Goal: Task Accomplishment & Management: Complete application form

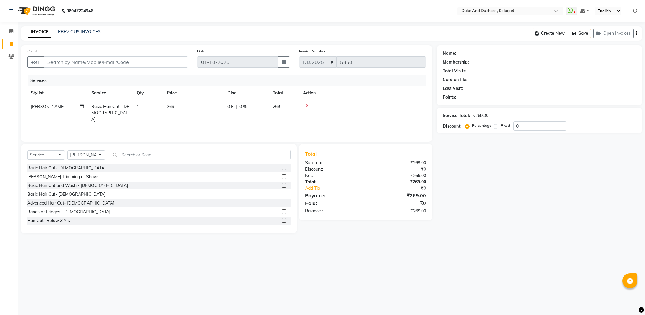
select select "service"
select select "61142"
click at [126, 62] on input "Client" at bounding box center [116, 61] width 144 height 11
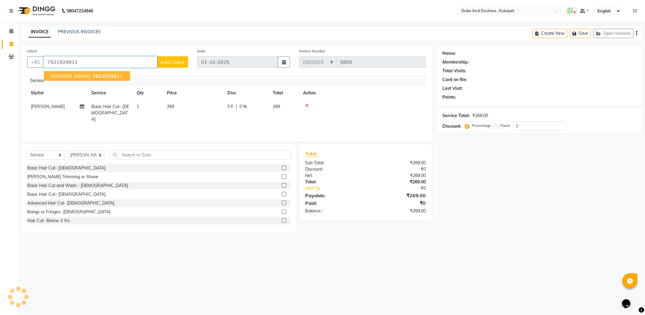
type input "7821929811"
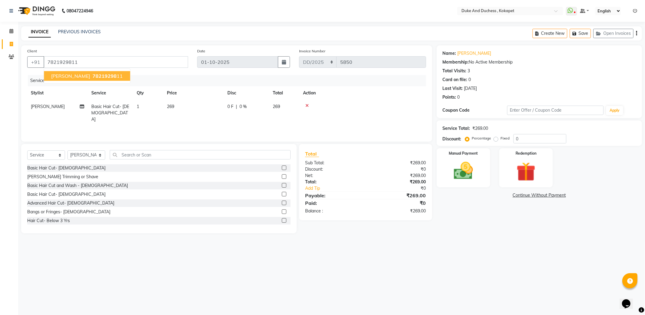
click at [71, 70] on ngb-typeahead-window "[PERSON_NAME] 78219298 11" at bounding box center [87, 75] width 87 height 15
click at [92, 76] on span "78219298" at bounding box center [104, 76] width 24 height 6
click at [461, 163] on img at bounding box center [463, 170] width 32 height 23
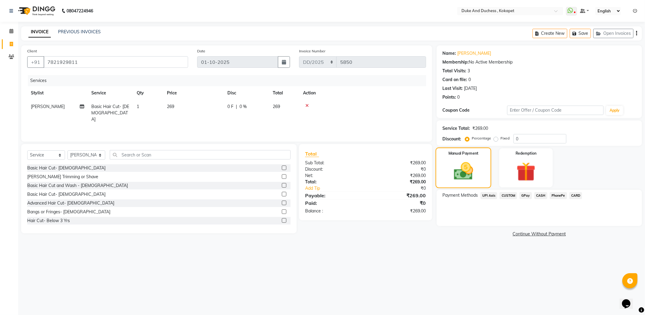
click at [462, 161] on img at bounding box center [462, 171] width 31 height 22
click at [555, 194] on span "PhonePe" at bounding box center [557, 195] width 17 height 7
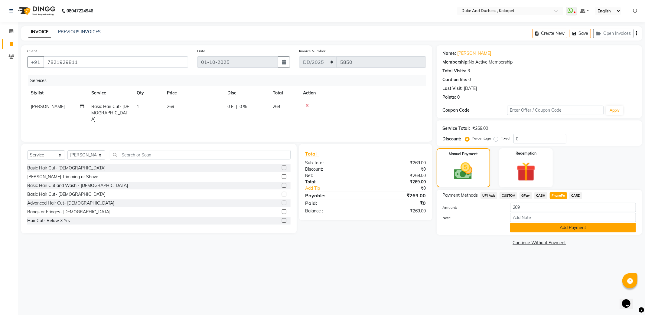
click at [533, 226] on button "Add Payment" at bounding box center [573, 227] width 126 height 9
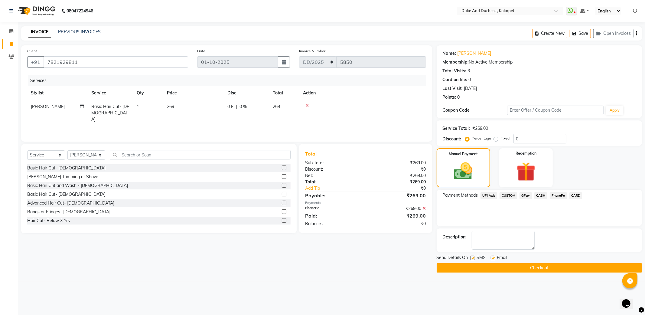
click at [449, 265] on button "Checkout" at bounding box center [538, 267] width 205 height 9
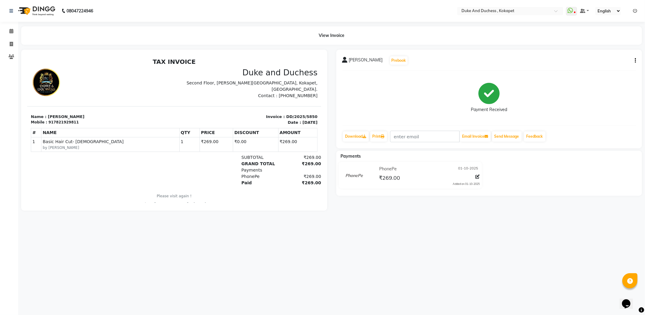
select select "service"
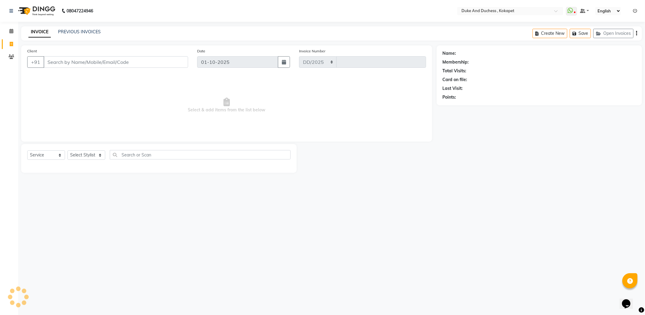
select select "5687"
type input "5851"
click at [102, 64] on input "Client" at bounding box center [116, 61] width 144 height 11
click at [76, 152] on select "Select Stylist Admin [PERSON_NAME] [PERSON_NAME] & Duchess [PERSON_NAME] [PERSO…" at bounding box center [86, 154] width 38 height 9
select select "91316"
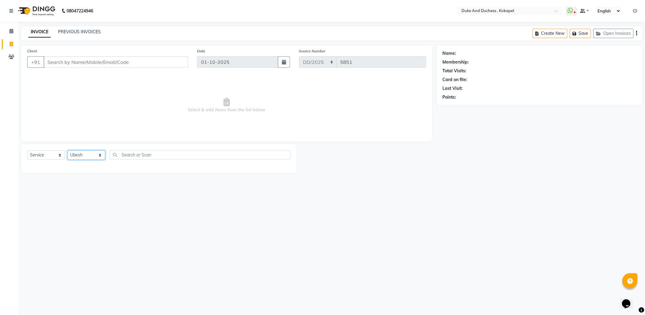
click at [67, 150] on select "Select Stylist Admin [PERSON_NAME] [PERSON_NAME] & Duchess [PERSON_NAME] [PERSO…" at bounding box center [86, 154] width 38 height 9
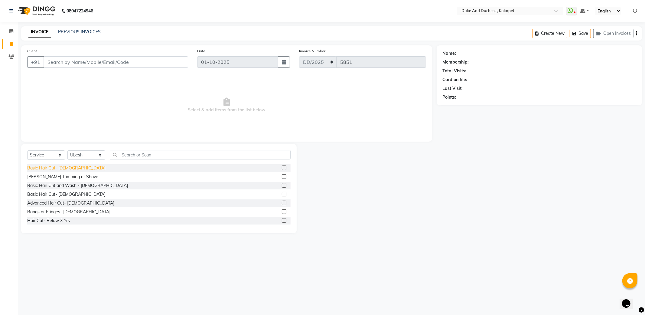
click at [63, 167] on div "Basic Hair Cut- [DEMOGRAPHIC_DATA]" at bounding box center [66, 168] width 78 height 6
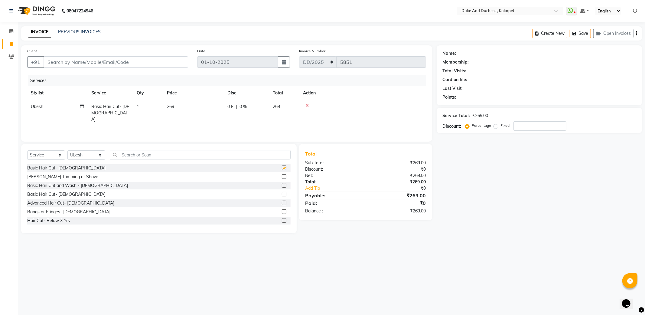
checkbox input "false"
click at [145, 63] on input "Client" at bounding box center [116, 61] width 144 height 11
type input "7"
type input "0"
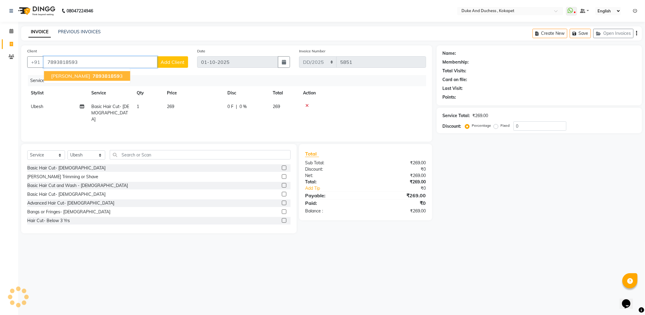
type input "7893818593"
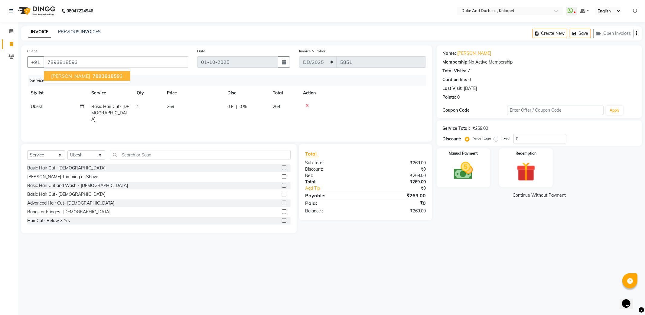
click at [92, 74] on span "789381859" at bounding box center [105, 76] width 27 height 6
click at [469, 165] on img at bounding box center [463, 170] width 32 height 23
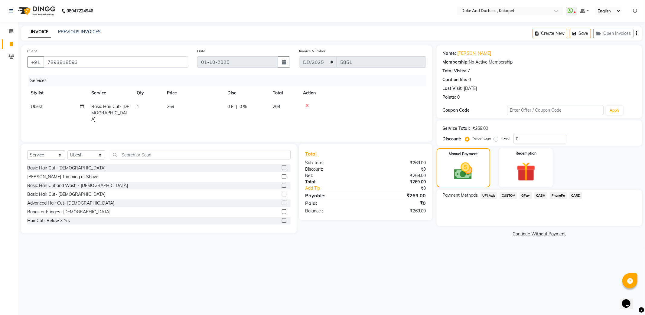
click at [555, 195] on span "PhonePe" at bounding box center [557, 195] width 17 height 7
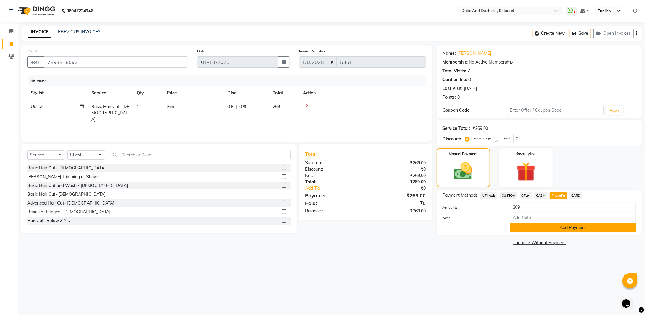
click at [556, 227] on button "Add Payment" at bounding box center [573, 227] width 126 height 9
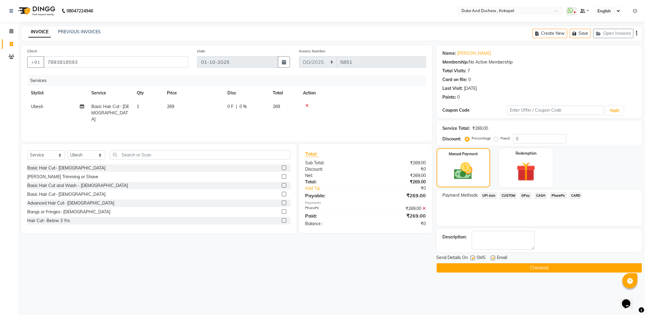
click at [540, 267] on button "Checkout" at bounding box center [538, 267] width 205 height 9
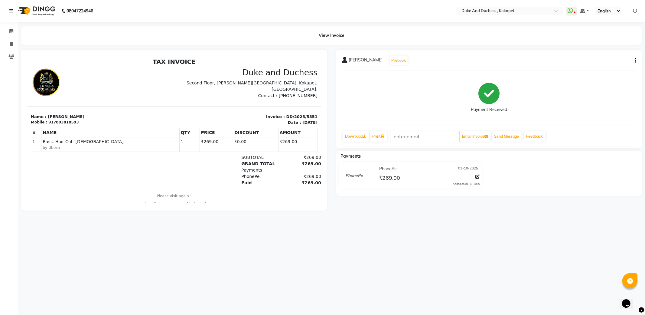
click at [131, 10] on nav "08047224946 Select Location × Duke And Duchess , Kokapet WhatsApp Status ✕ Stat…" at bounding box center [322, 11] width 645 height 22
select select "service"
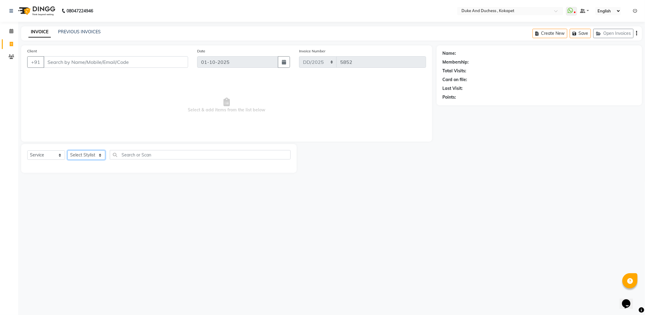
click at [94, 156] on select "Select Stylist Admin [PERSON_NAME] [PERSON_NAME] & Duchess [PERSON_NAME] [PERSO…" at bounding box center [86, 154] width 38 height 9
select select "61142"
click at [67, 150] on select "Select Stylist Admin [PERSON_NAME] [PERSON_NAME] & Duchess [PERSON_NAME] [PERSO…" at bounding box center [86, 154] width 38 height 9
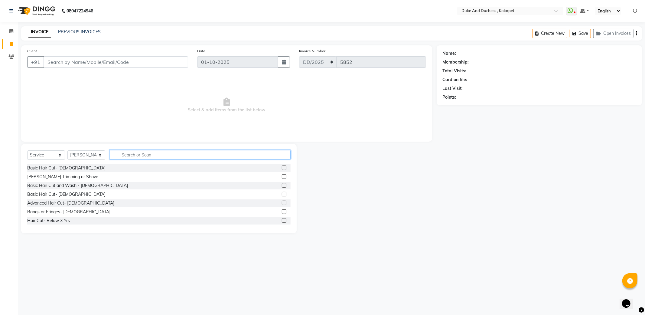
click at [134, 156] on input "text" at bounding box center [200, 154] width 181 height 9
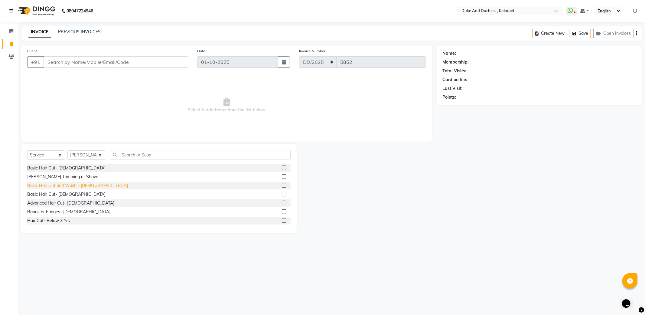
click at [41, 183] on div "Basic Hair Cut and Wash - [DEMOGRAPHIC_DATA]" at bounding box center [77, 185] width 101 height 6
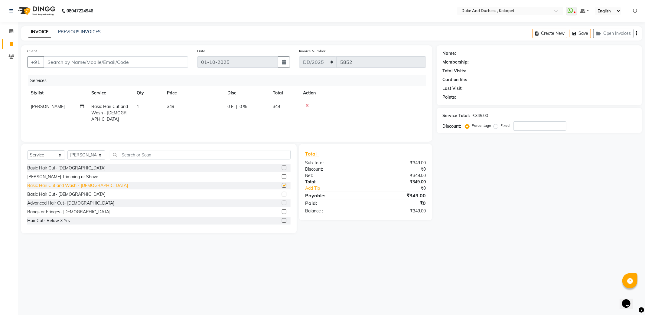
checkbox input "false"
click at [96, 63] on input "Client" at bounding box center [116, 61] width 144 height 11
type input "9"
type input "0"
type input "9642677881"
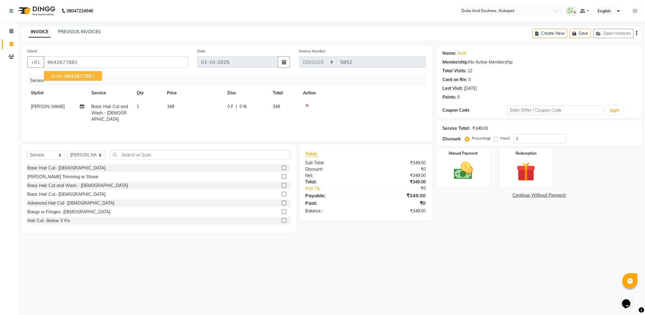
click at [79, 73] on span "964267788" at bounding box center [77, 76] width 27 height 6
click at [308, 186] on link "Add Tip" at bounding box center [338, 188] width 76 height 6
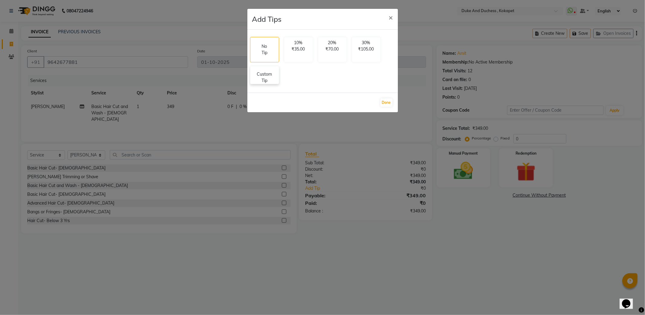
click at [269, 72] on p "Custom Tip" at bounding box center [264, 77] width 21 height 13
select select "61142"
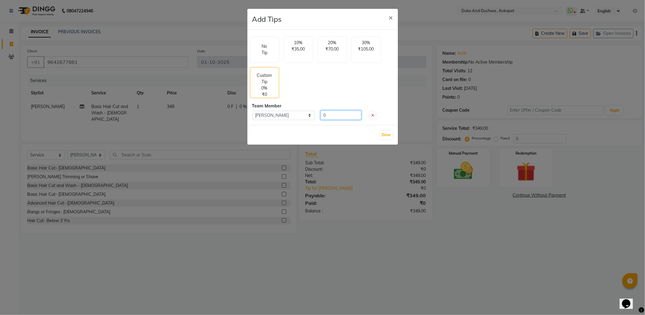
click at [336, 116] on input "0" at bounding box center [340, 114] width 41 height 9
type input "0"
type input "150"
click at [383, 134] on button "Done" at bounding box center [386, 135] width 12 height 8
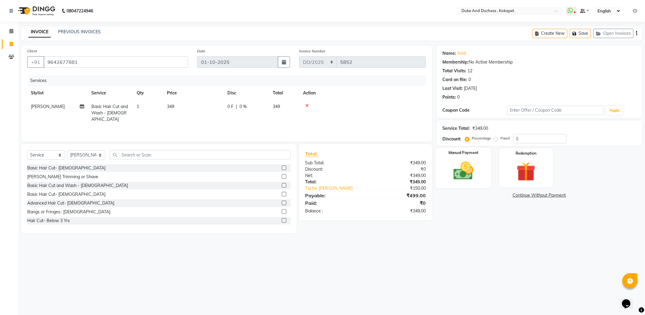
click at [466, 168] on img at bounding box center [463, 170] width 32 height 23
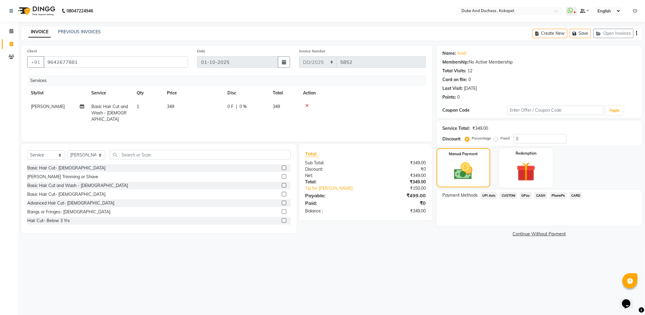
click at [537, 194] on span "CASH" at bounding box center [540, 195] width 13 height 7
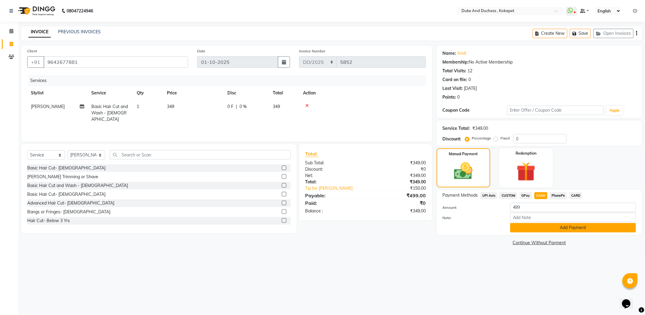
click at [546, 227] on button "Add Payment" at bounding box center [573, 227] width 126 height 9
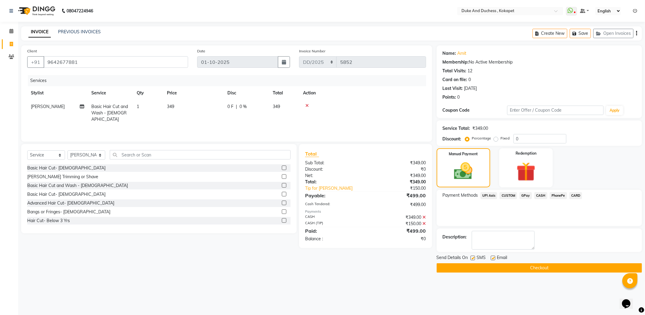
click at [538, 266] on button "Checkout" at bounding box center [538, 267] width 205 height 9
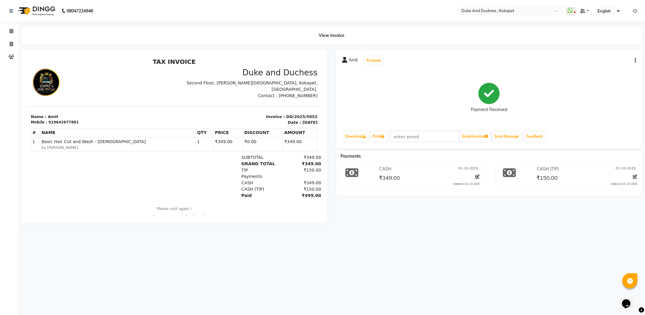
select select "service"
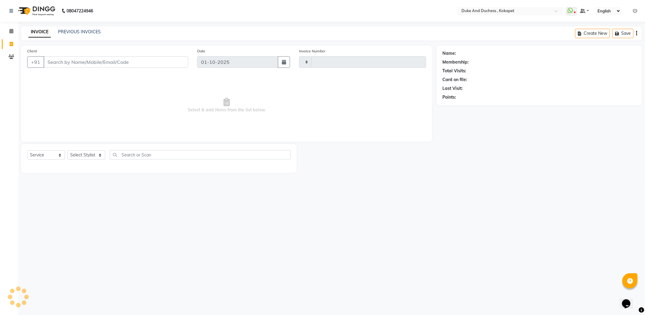
type input "5853"
select select "5687"
drag, startPoint x: 95, startPoint y: 153, endPoint x: 93, endPoint y: 159, distance: 6.9
click at [95, 153] on select "Select Stylist Admin [PERSON_NAME] [PERSON_NAME] & Duchess [PERSON_NAME] [PERSO…" at bounding box center [86, 154] width 38 height 9
select select "61142"
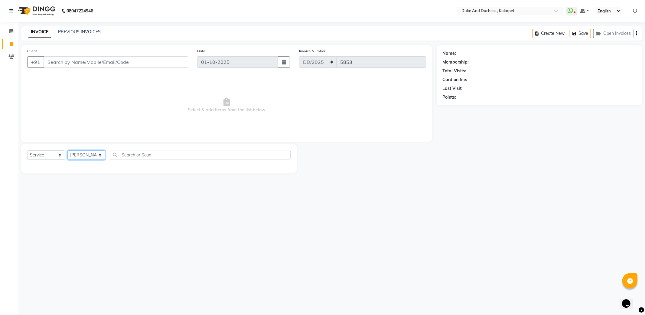
click at [67, 150] on select "Select Stylist Admin [PERSON_NAME] [PERSON_NAME] & Duchess [PERSON_NAME] [PERSO…" at bounding box center [86, 154] width 38 height 9
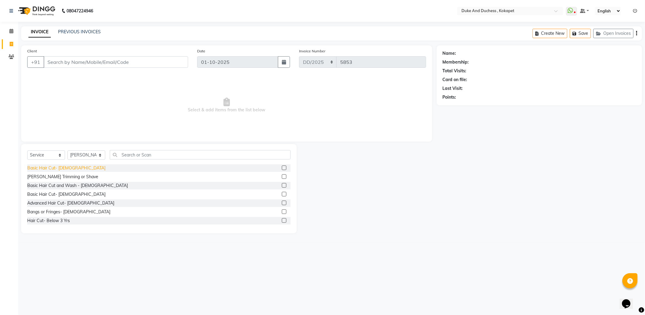
click at [53, 166] on div "Basic Hair Cut- [DEMOGRAPHIC_DATA]" at bounding box center [66, 168] width 78 height 6
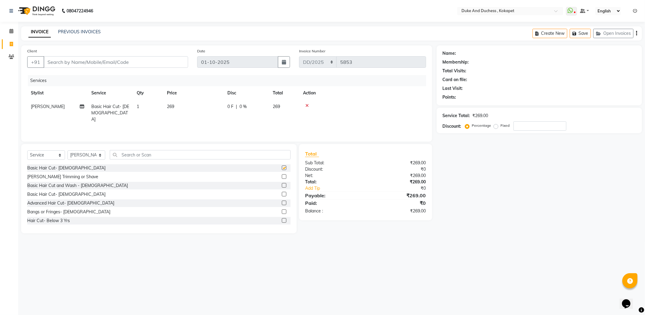
checkbox input "false"
click at [86, 62] on input "Client" at bounding box center [116, 61] width 144 height 11
type input "8"
type input "0"
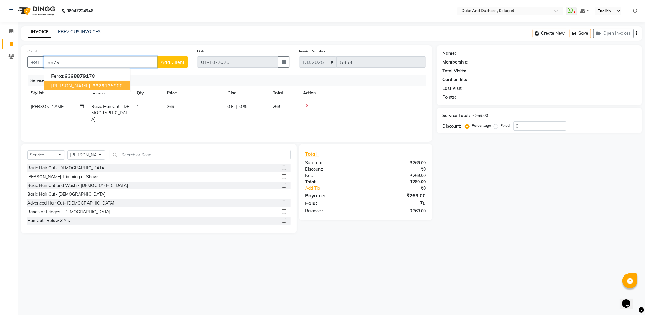
click at [64, 86] on span "[PERSON_NAME]" at bounding box center [70, 85] width 39 height 6
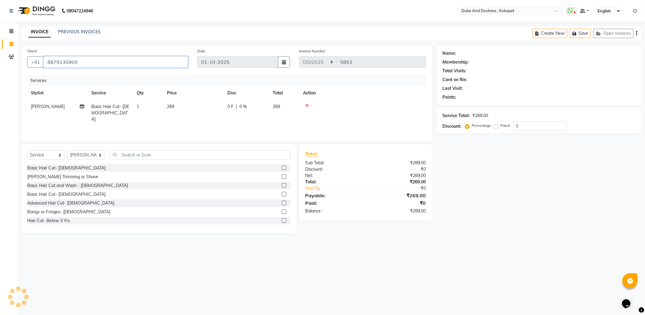
type input "8879135900"
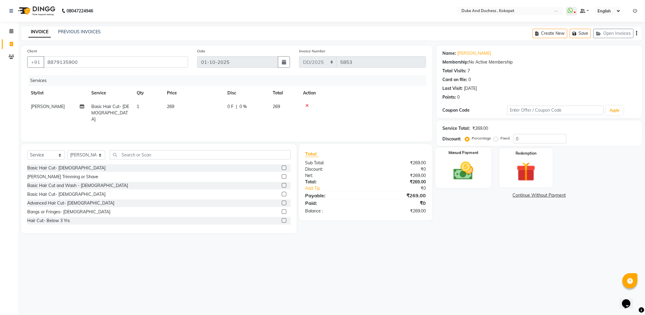
click at [460, 166] on img at bounding box center [463, 170] width 32 height 23
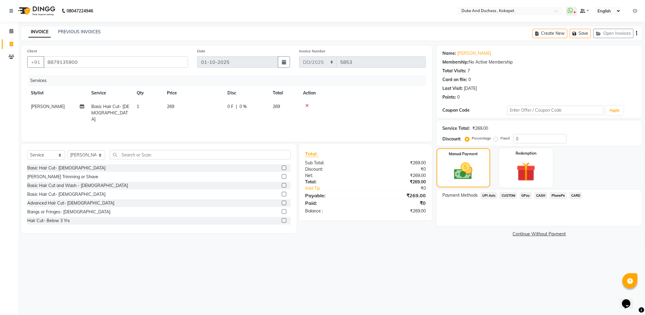
click at [572, 195] on span "CARD" at bounding box center [575, 195] width 13 height 7
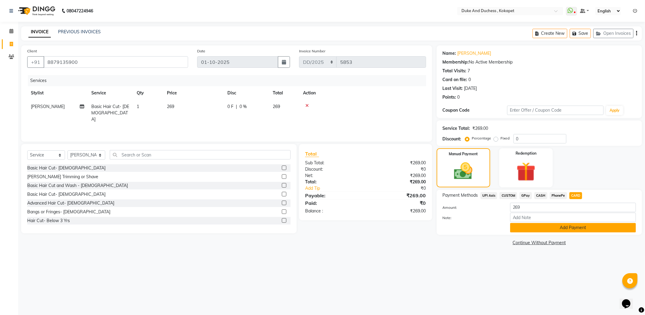
click at [563, 227] on button "Add Payment" at bounding box center [573, 227] width 126 height 9
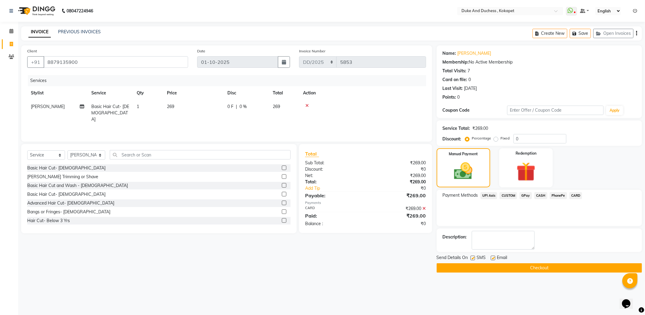
click at [544, 266] on button "Checkout" at bounding box center [538, 267] width 205 height 9
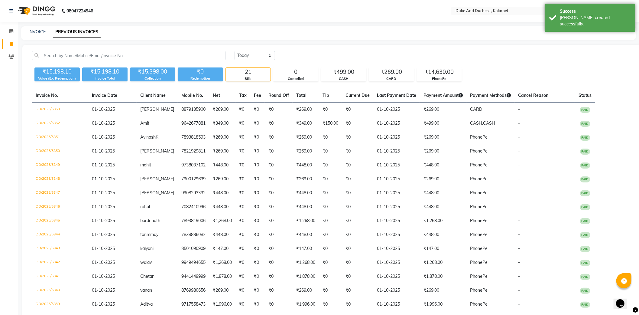
select select "service"
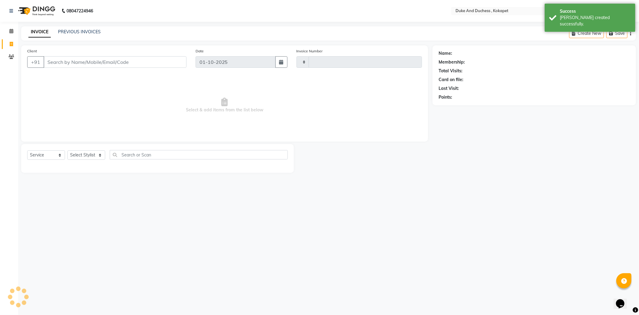
type input "5854"
select select "5687"
click at [89, 153] on select "Select Stylist Admin [PERSON_NAME] [PERSON_NAME] & Duchess [PERSON_NAME] [PERSO…" at bounding box center [86, 154] width 38 height 9
select select "91316"
click at [67, 150] on select "Select Stylist Admin [PERSON_NAME] [PERSON_NAME] & Duchess [PERSON_NAME] [PERSO…" at bounding box center [86, 154] width 38 height 9
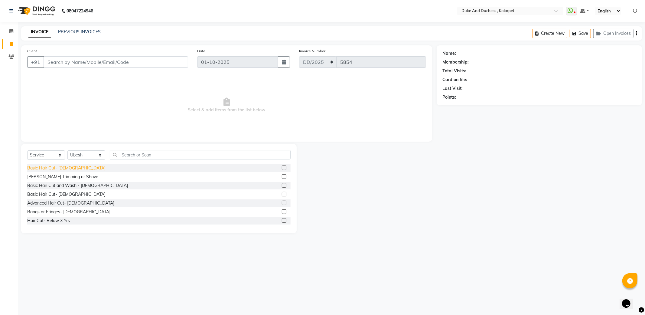
click at [54, 165] on div "Basic Hair Cut- [DEMOGRAPHIC_DATA]" at bounding box center [66, 168] width 78 height 6
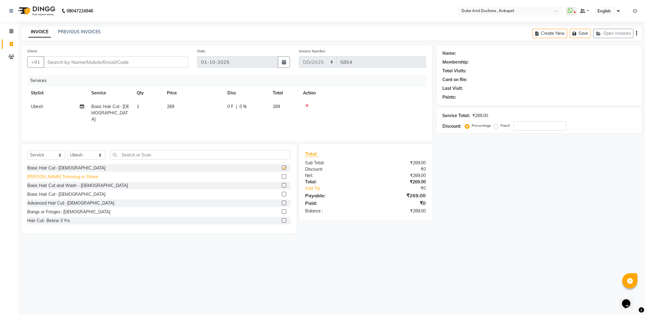
checkbox input "false"
click at [50, 177] on div "[PERSON_NAME] Trimming or Shave" at bounding box center [62, 176] width 71 height 6
checkbox input "false"
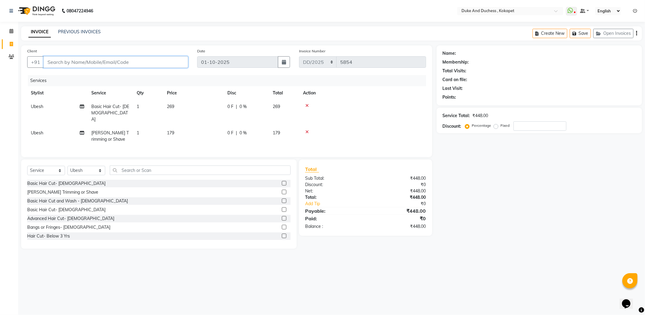
click at [107, 63] on input "Client" at bounding box center [116, 61] width 144 height 11
type input "9"
type input "0"
type input "9937925932"
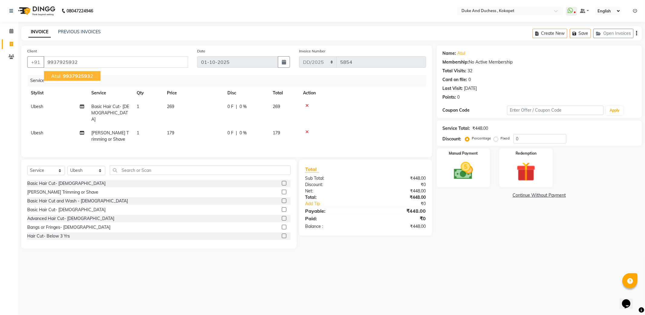
click at [392, 130] on div at bounding box center [362, 132] width 119 height 4
click at [463, 169] on img at bounding box center [463, 170] width 32 height 23
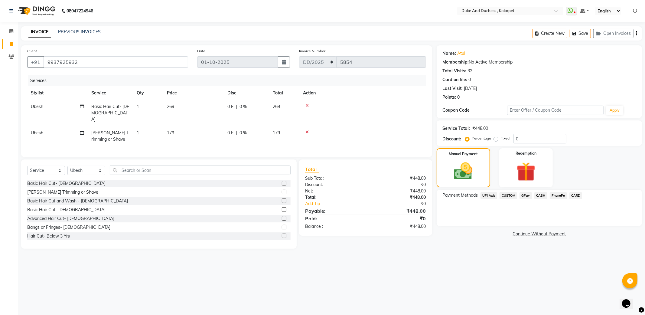
click at [556, 194] on span "PhonePe" at bounding box center [557, 195] width 17 height 7
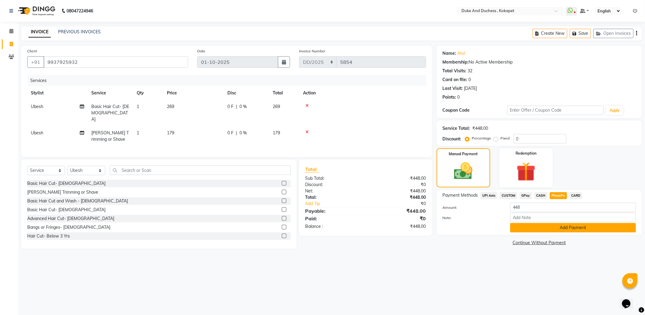
click at [549, 229] on button "Add Payment" at bounding box center [573, 227] width 126 height 9
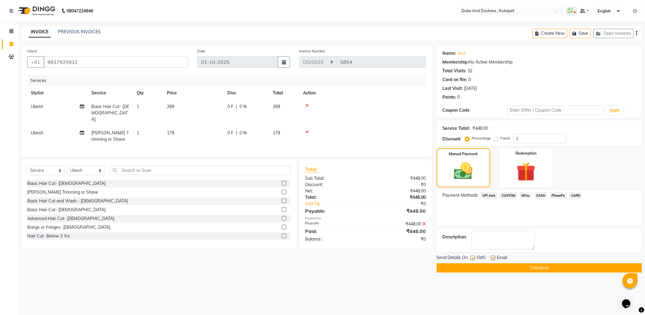
click at [530, 263] on button "Checkout" at bounding box center [538, 267] width 205 height 9
